Goal: Find specific page/section: Find specific page/section

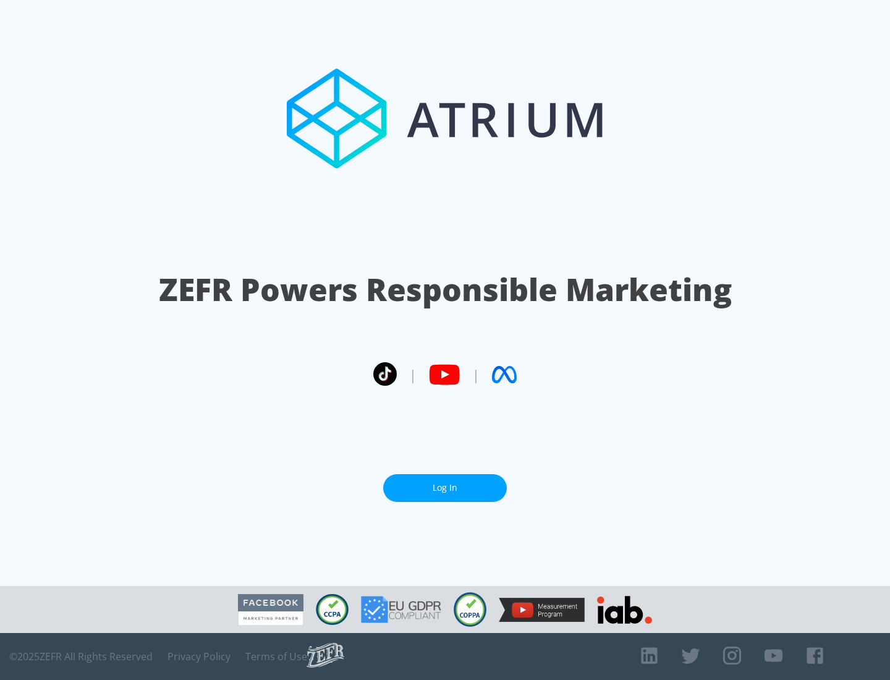
click at [445, 488] on link "Log In" at bounding box center [445, 488] width 124 height 28
